Goal: Information Seeking & Learning: Check status

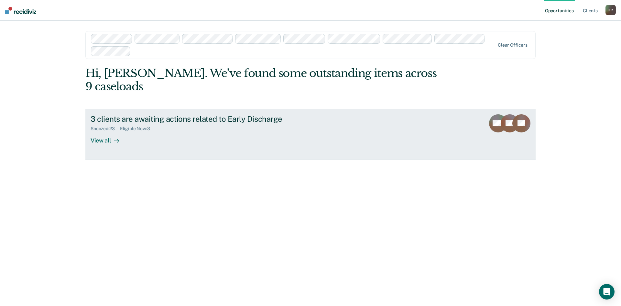
click at [100, 131] on div "View all" at bounding box center [109, 137] width 36 height 13
